Goal: Task Accomplishment & Management: Complete application form

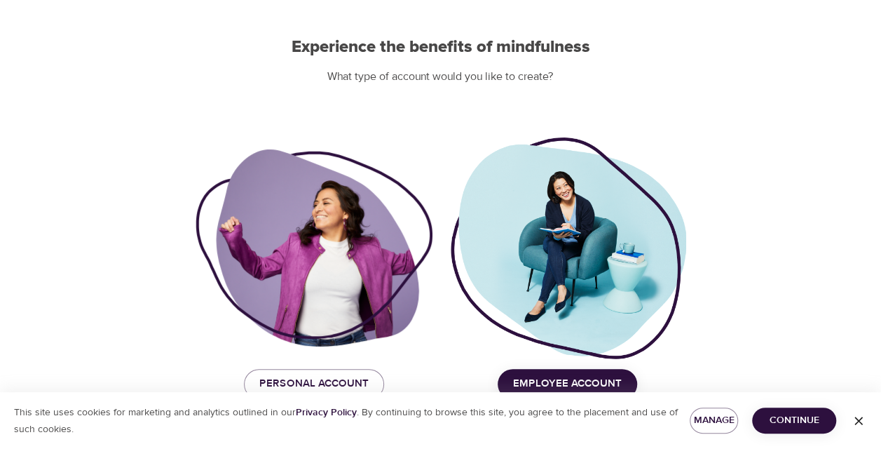
scroll to position [140, 0]
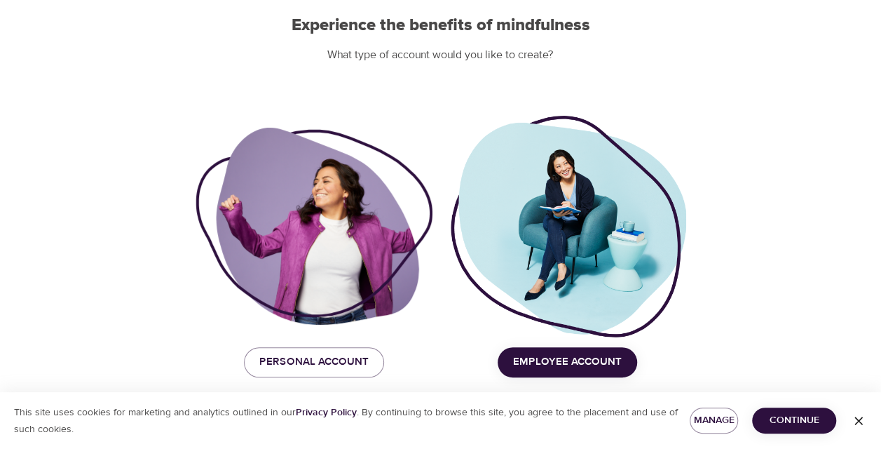
click at [548, 366] on span "Employee Account" at bounding box center [567, 362] width 109 height 18
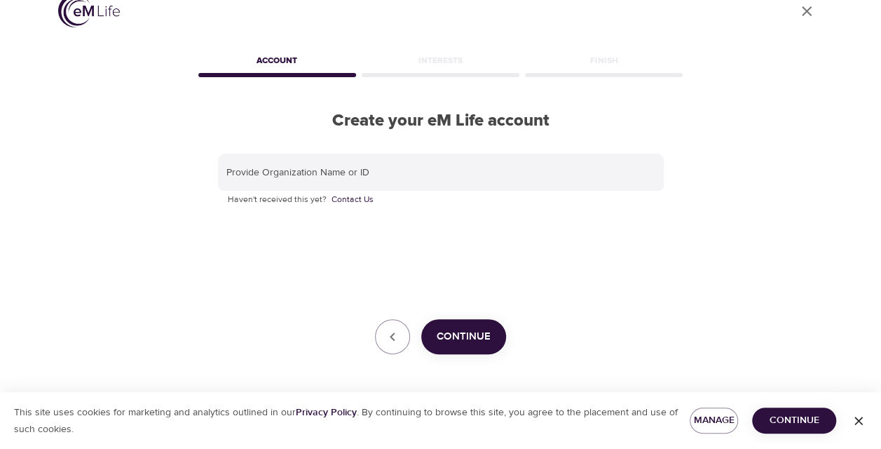
scroll to position [22, 0]
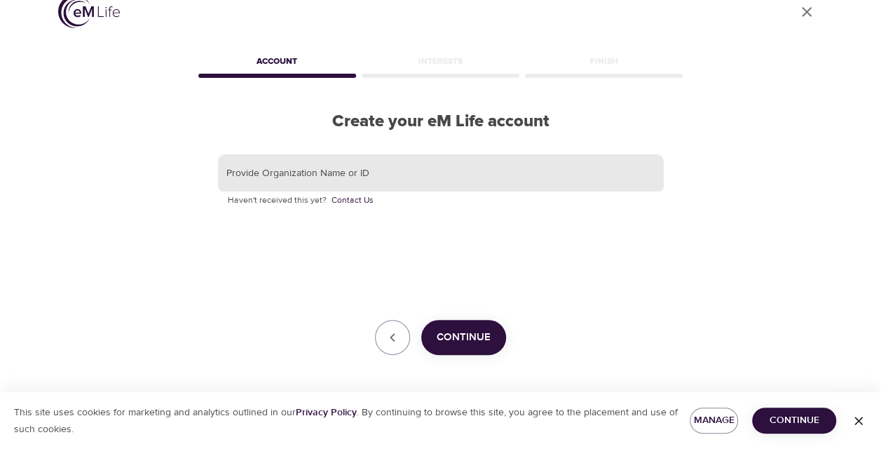
click at [341, 168] on input "text" at bounding box center [441, 173] width 446 height 38
type input "Korn Ferry"
click at [450, 335] on span "Continue" at bounding box center [464, 337] width 54 height 18
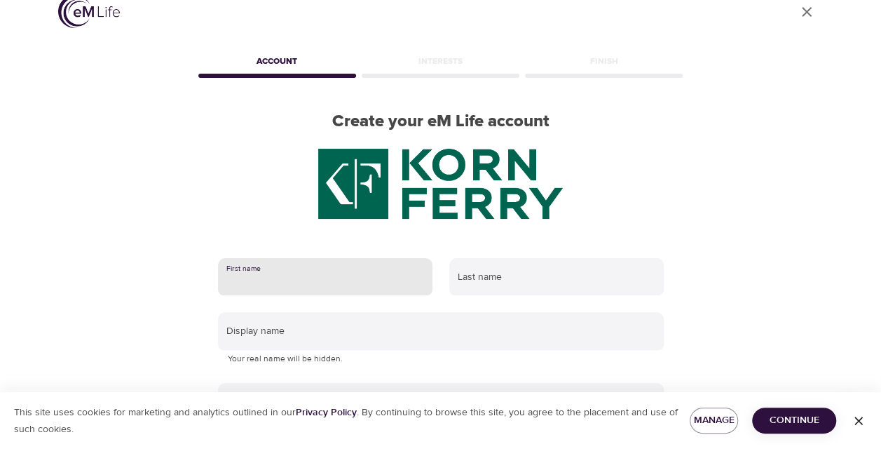
click at [297, 271] on input "text" at bounding box center [325, 277] width 215 height 38
type input "Timothy"
type input "Celis"
type input "[PERSON_NAME][EMAIL_ADDRESS][PERSON_NAME][DOMAIN_NAME]"
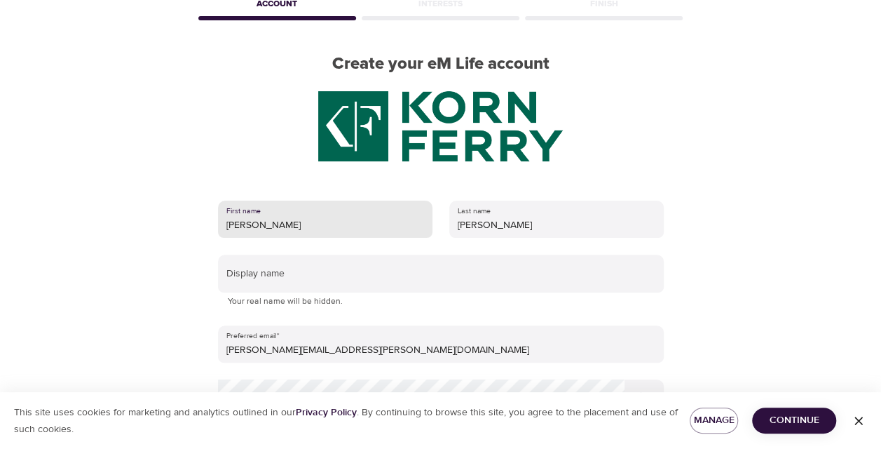
scroll to position [162, 0]
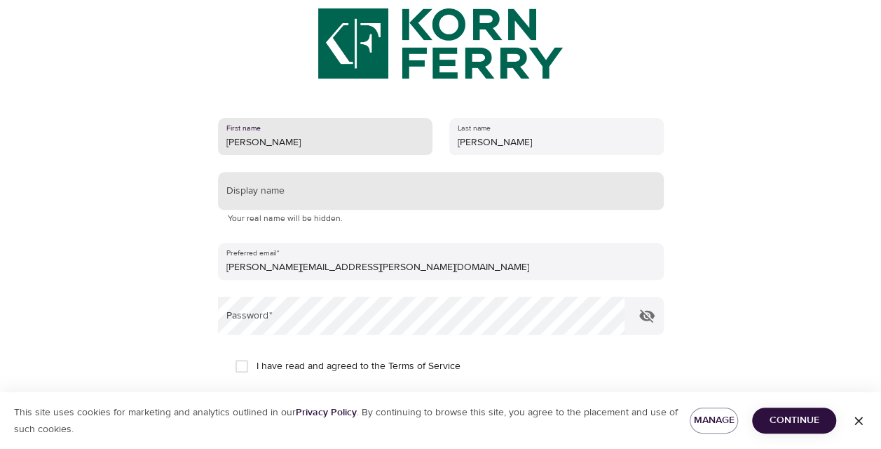
type input "Timothy"
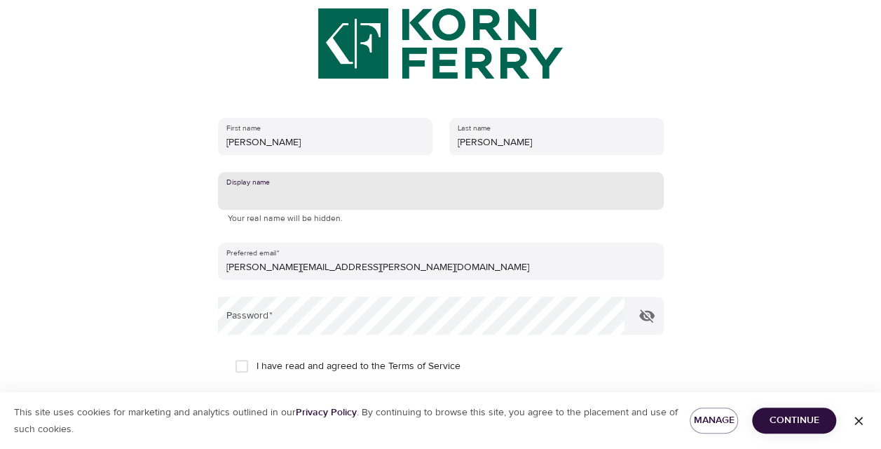
click at [318, 203] on input "text" at bounding box center [441, 191] width 446 height 38
type input "Tim"
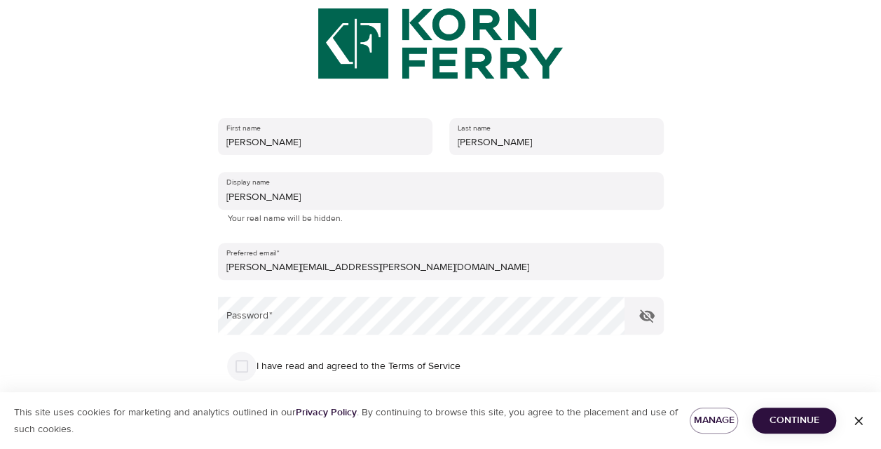
click at [240, 363] on input "I have read and agreed to the Terms of Service" at bounding box center [241, 365] width 29 height 29
checkbox input "true"
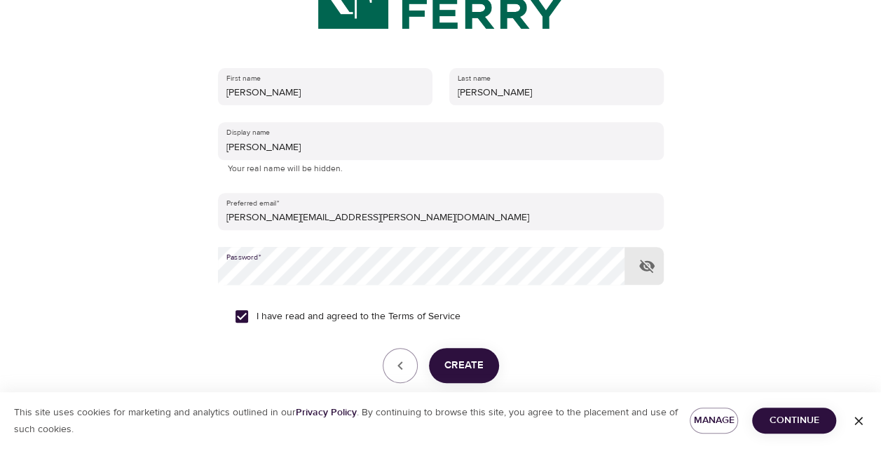
scroll to position [278, 0]
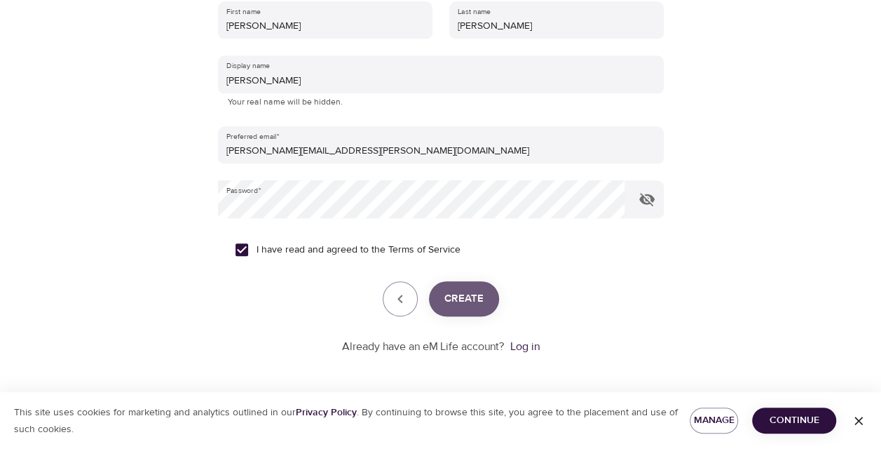
click at [475, 303] on span "Create" at bounding box center [464, 299] width 39 height 18
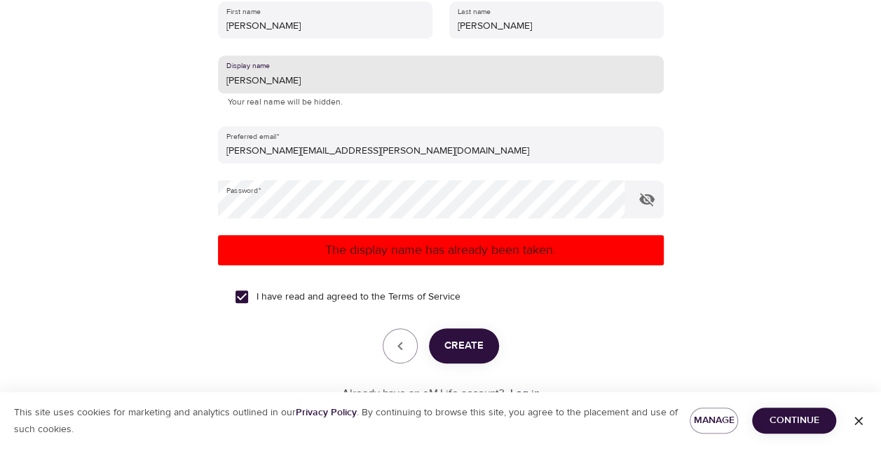
click at [271, 79] on input "Tim" at bounding box center [441, 74] width 446 height 38
type input "Tim Celis"
click at [470, 356] on button "Create" at bounding box center [464, 345] width 70 height 35
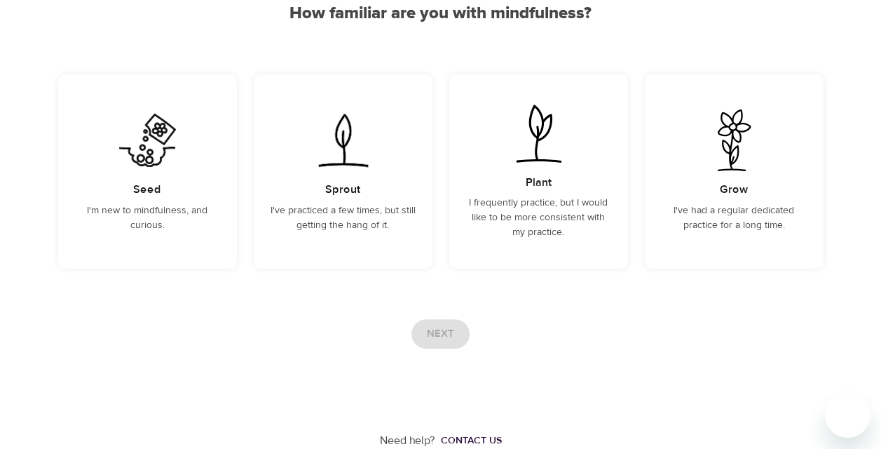
scroll to position [146, 0]
click at [160, 187] on div "Seed I'm new to mindfulness, and curious." at bounding box center [147, 172] width 179 height 194
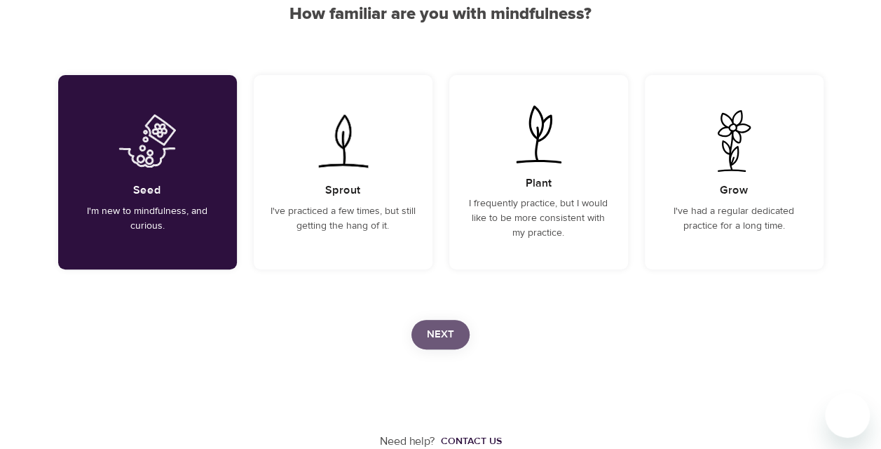
click at [440, 330] on span "Next" at bounding box center [440, 334] width 27 height 18
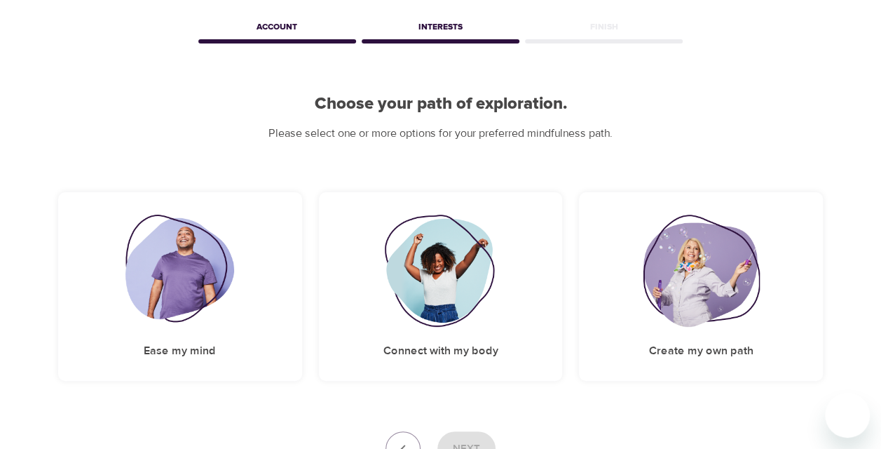
scroll to position [168, 0]
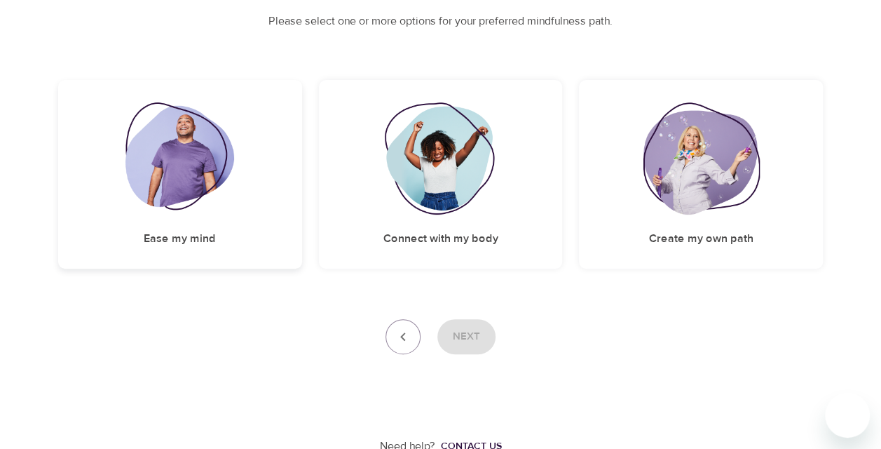
click at [198, 189] on img at bounding box center [180, 158] width 109 height 112
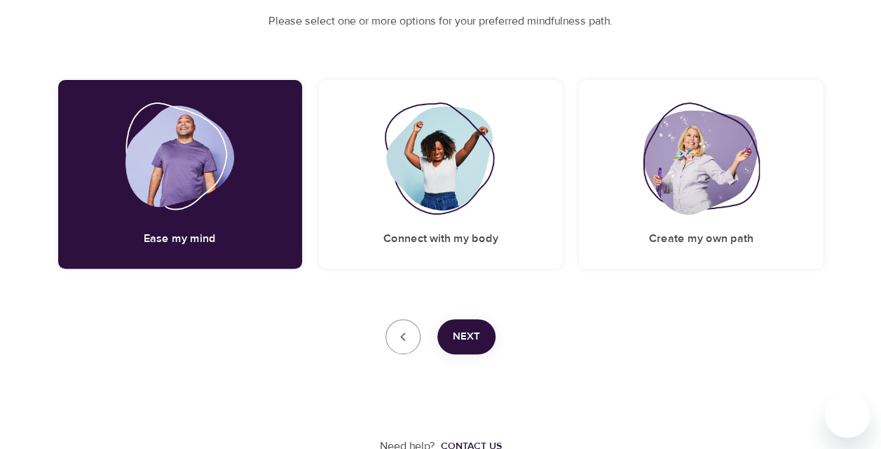
click at [461, 327] on span "Next" at bounding box center [466, 336] width 27 height 18
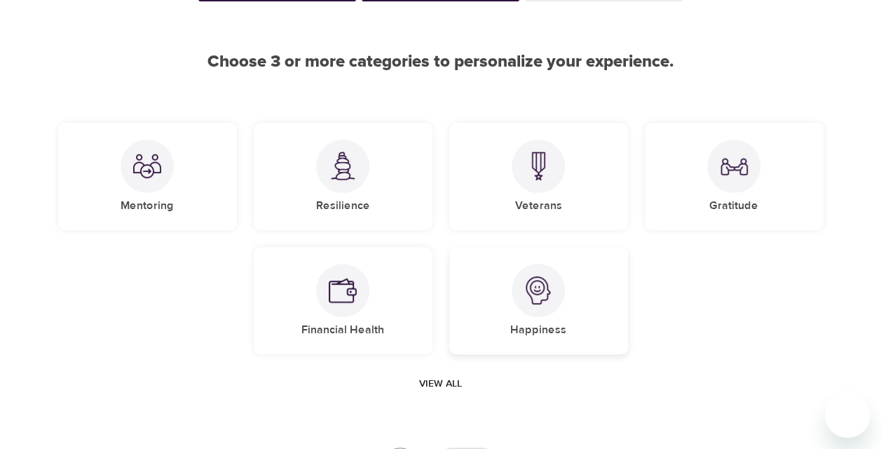
scroll to position [86, 0]
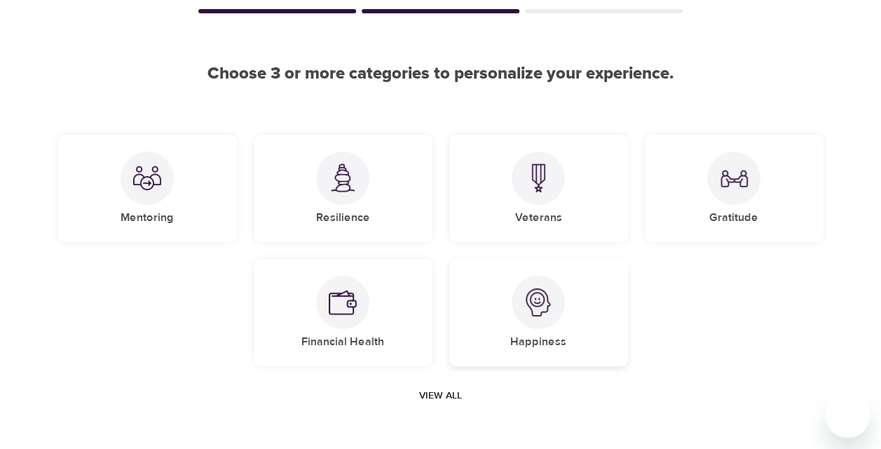
click at [548, 286] on div at bounding box center [538, 302] width 53 height 53
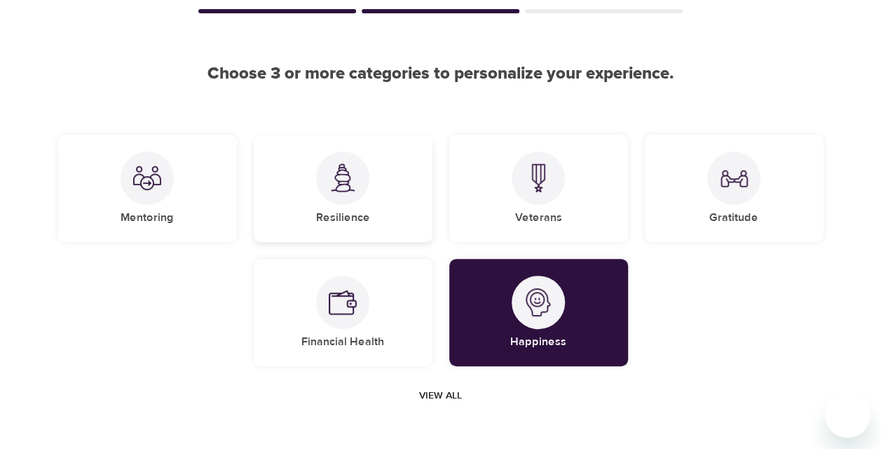
click at [347, 206] on div "Resilience" at bounding box center [343, 188] width 179 height 107
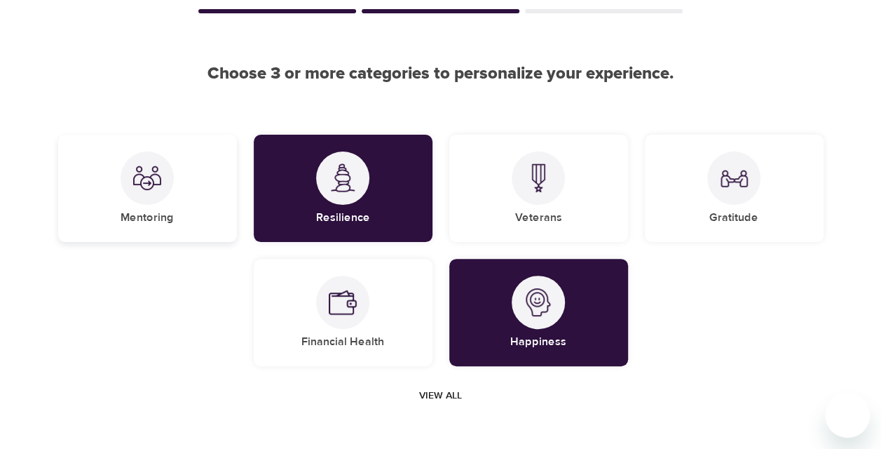
click at [170, 191] on div at bounding box center [147, 177] width 53 height 53
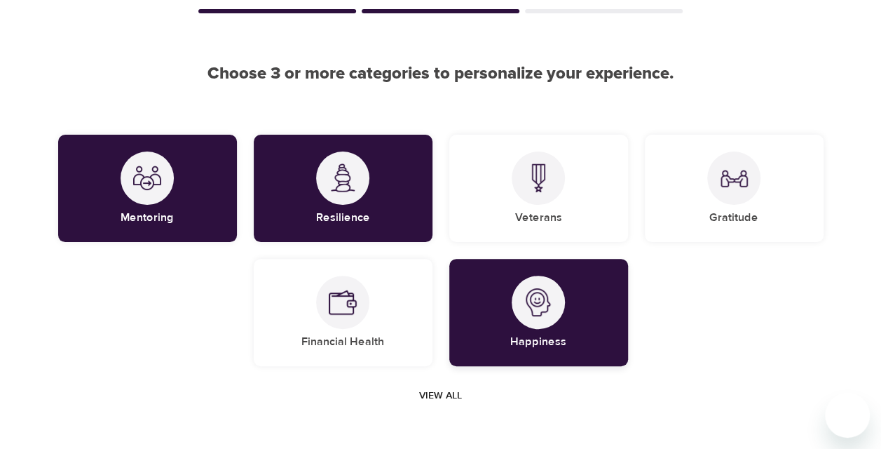
scroll to position [231, 0]
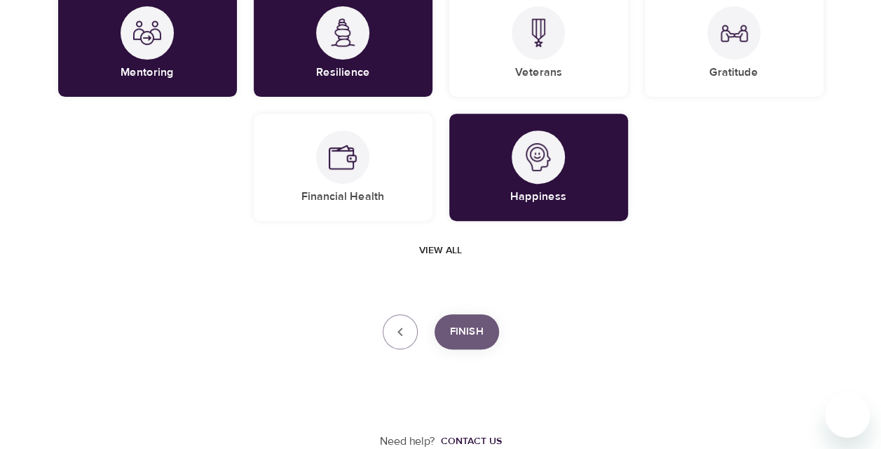
click at [466, 339] on span "Finish" at bounding box center [467, 332] width 34 height 18
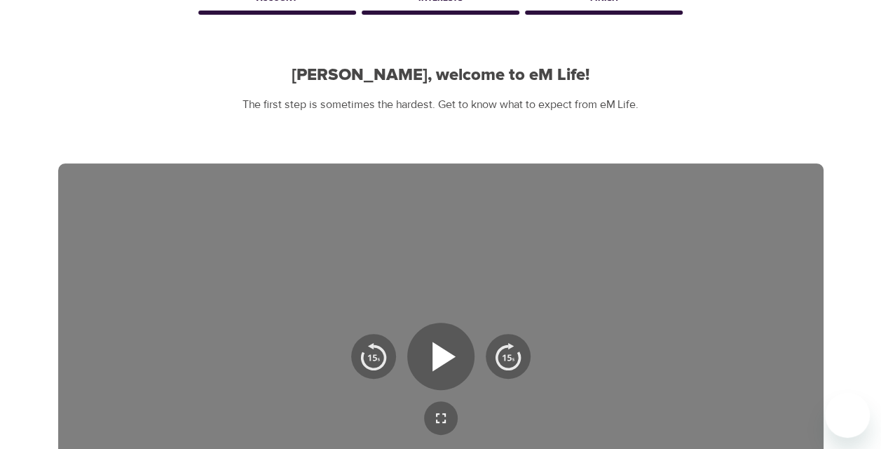
scroll to position [0, 0]
